Goal: Navigation & Orientation: Find specific page/section

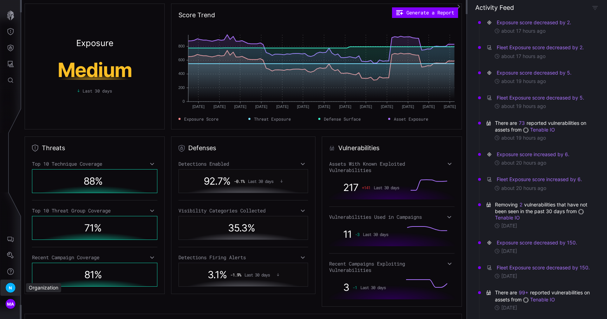
click at [12, 286] on span "N" at bounding box center [10, 287] width 3 height 7
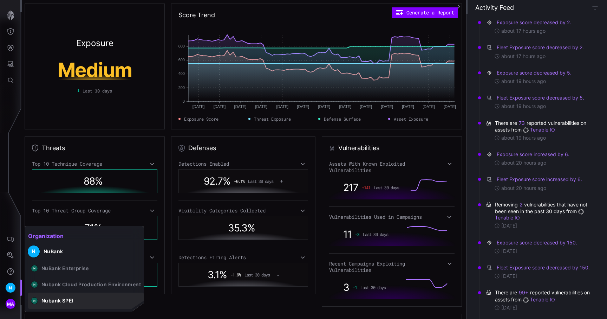
click at [44, 304] on button "N Nubank SPEI" at bounding box center [86, 300] width 116 height 16
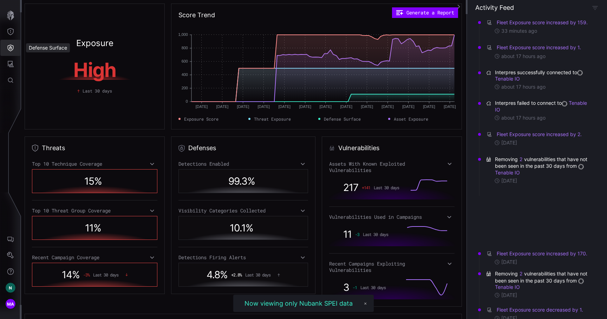
click at [14, 48] on icon "Defense Surface" at bounding box center [10, 47] width 7 height 7
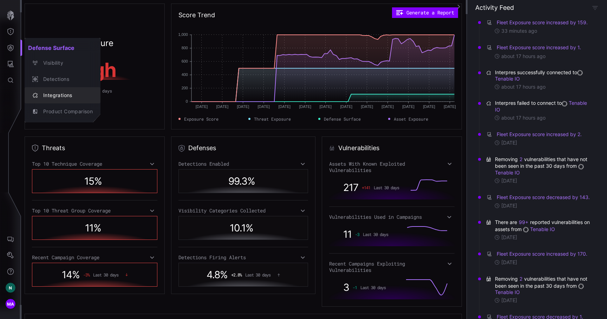
click at [60, 98] on div "Integrations" at bounding box center [66, 95] width 53 height 9
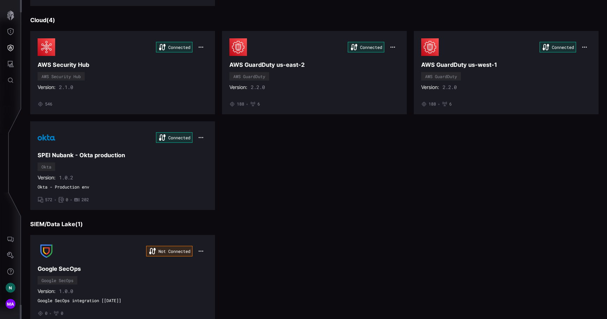
scroll to position [412, 0]
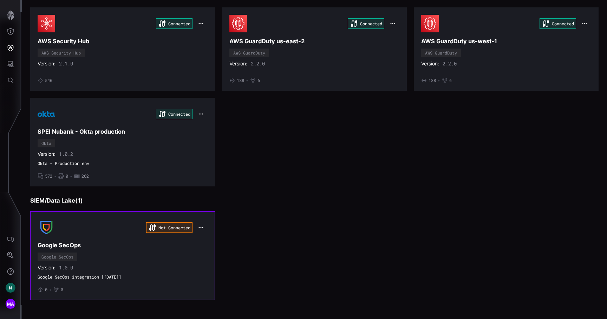
click at [143, 243] on h3 "Google SecOps" at bounding box center [123, 244] width 170 height 7
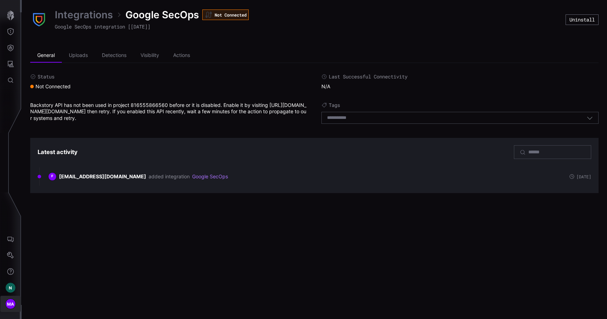
click at [5, 303] on div "MA" at bounding box center [10, 303] width 11 height 11
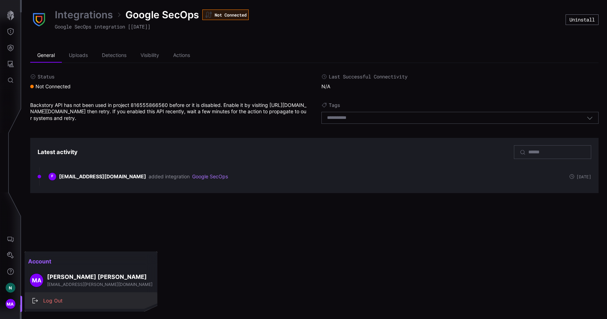
click at [40, 301] on div "Log Out" at bounding box center [95, 300] width 110 height 9
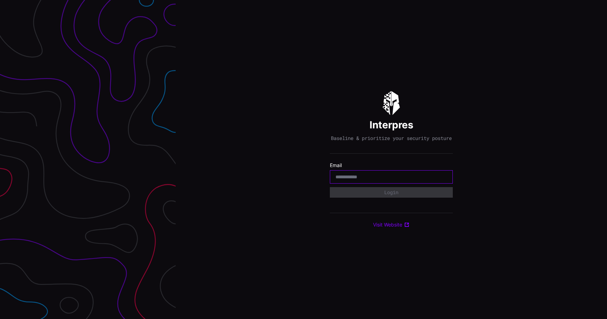
click at [353, 178] on input "email" at bounding box center [391, 176] width 112 height 6
click at [367, 175] on div at bounding box center [391, 176] width 123 height 13
click at [373, 178] on input "email" at bounding box center [391, 176] width 112 height 6
type input "*"
click at [286, 242] on div "Interpres Baseline & prioritize your security posture Email Login Visit Website" at bounding box center [391, 159] width 431 height 319
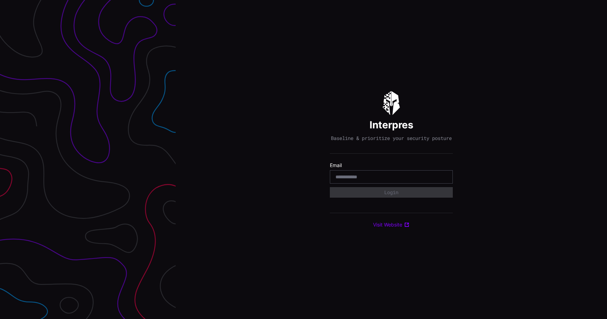
click at [366, 175] on div at bounding box center [391, 176] width 123 height 13
click at [364, 179] on input "email" at bounding box center [391, 176] width 112 height 6
click at [313, 211] on div "Interpres Baseline & prioritize your security posture Email Login Visit Website" at bounding box center [391, 159] width 431 height 319
click at [360, 179] on input "email" at bounding box center [391, 176] width 112 height 6
type input "**********"
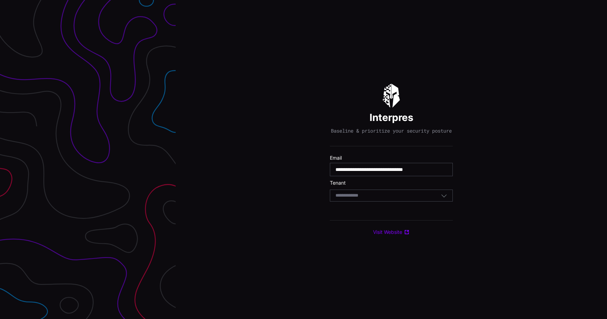
click at [372, 198] on div "Select Tenant" at bounding box center [387, 195] width 105 height 6
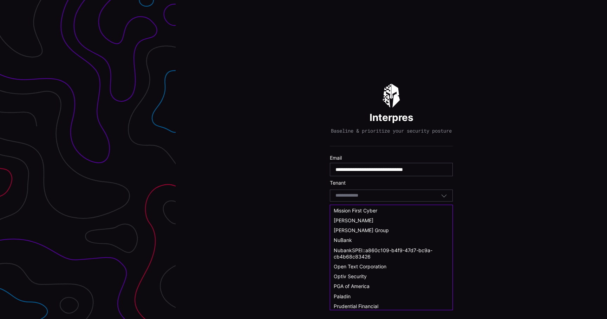
scroll to position [258, 0]
click at [357, 236] on div "NuBank" at bounding box center [391, 239] width 122 height 10
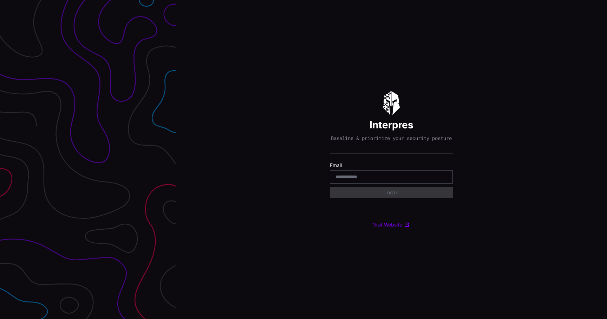
click at [393, 175] on div at bounding box center [391, 176] width 123 height 13
click at [381, 180] on input "email" at bounding box center [391, 176] width 112 height 6
type input "**********"
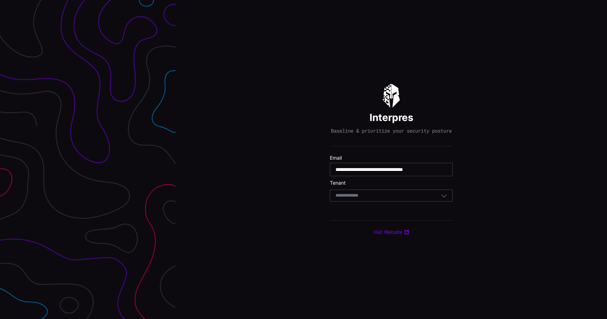
click at [385, 198] on div "Select Tenant" at bounding box center [387, 195] width 105 height 6
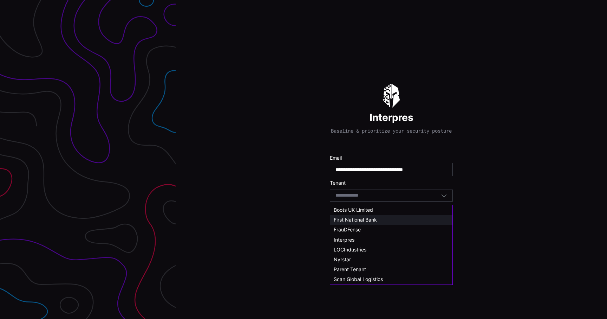
click at [375, 222] on span "First National Bank" at bounding box center [355, 219] width 43 height 6
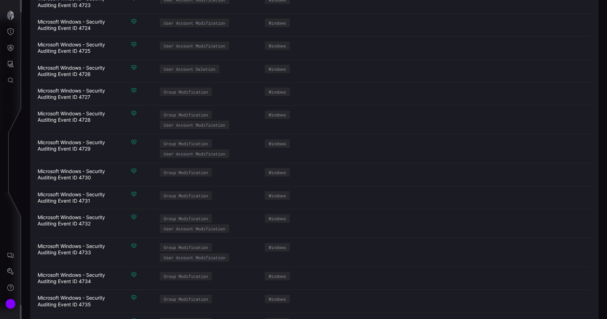
scroll to position [2237, 0]
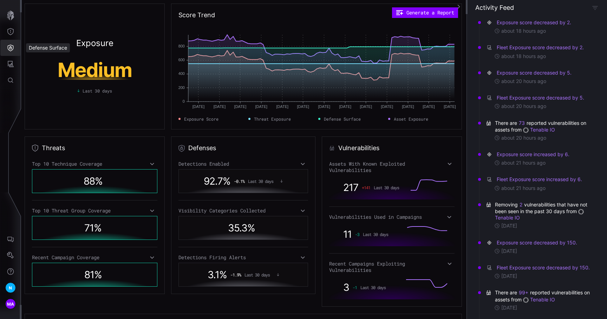
click at [6, 41] on button "Defense Surface" at bounding box center [10, 48] width 20 height 16
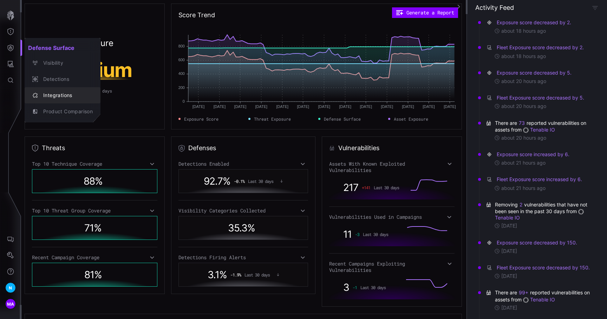
click at [56, 94] on div "Integrations" at bounding box center [66, 95] width 53 height 9
